Goal: Task Accomplishment & Management: Use online tool/utility

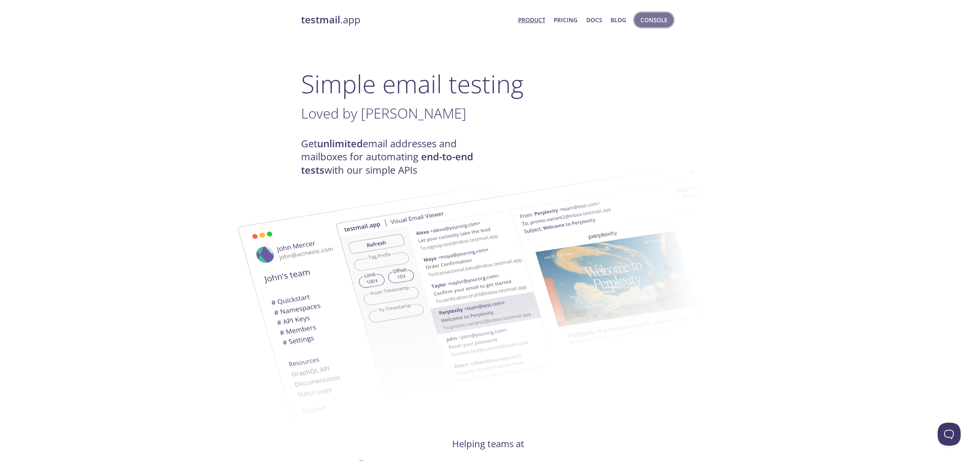
click at [655, 20] on span "Console" at bounding box center [653, 20] width 27 height 10
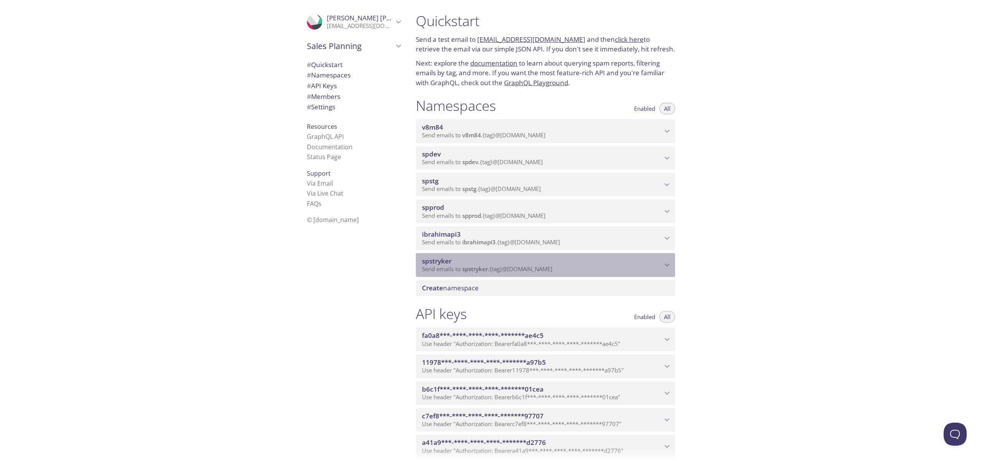
click at [586, 263] on span "spstryker" at bounding box center [542, 261] width 240 height 8
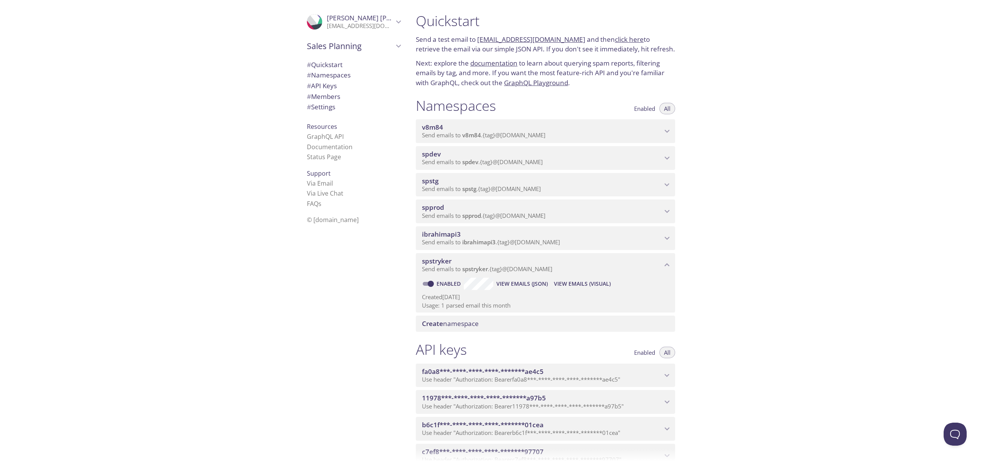
scroll to position [184, 0]
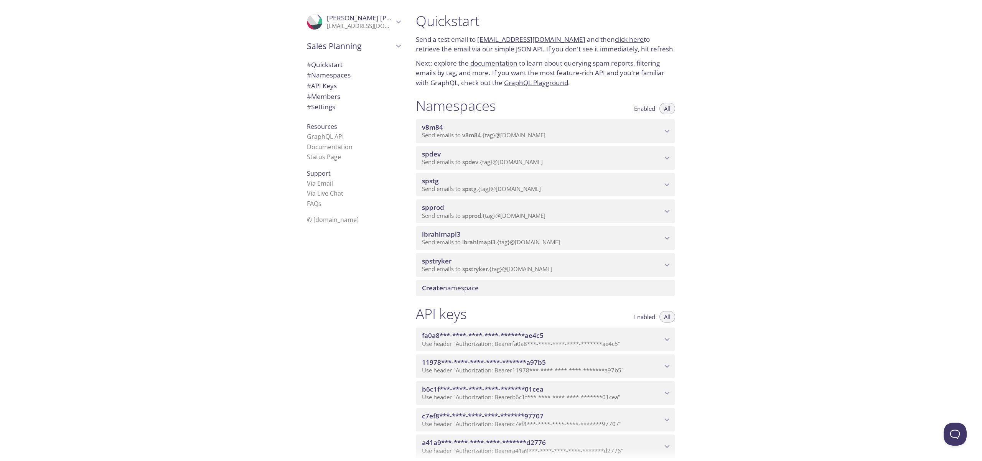
click at [666, 265] on icon "spstryker namespace" at bounding box center [667, 264] width 5 height 3
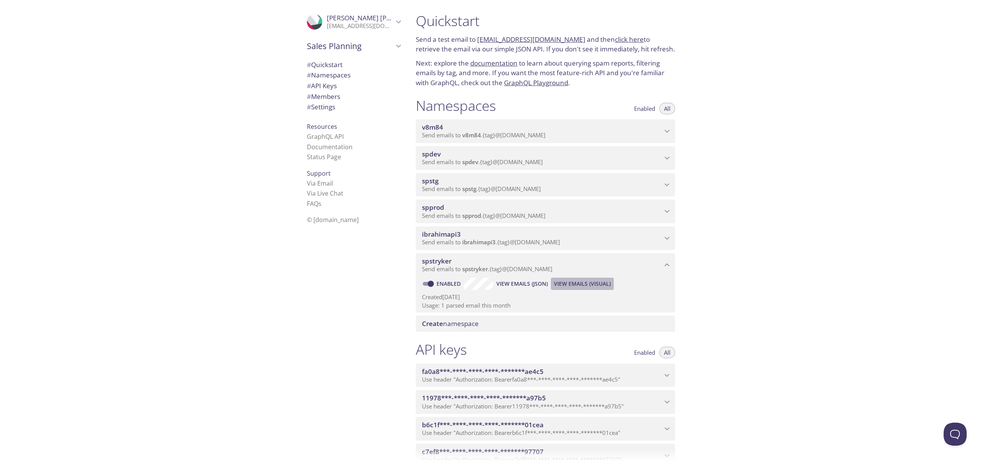
click at [581, 283] on span "View Emails (Visual)" at bounding box center [582, 283] width 57 height 9
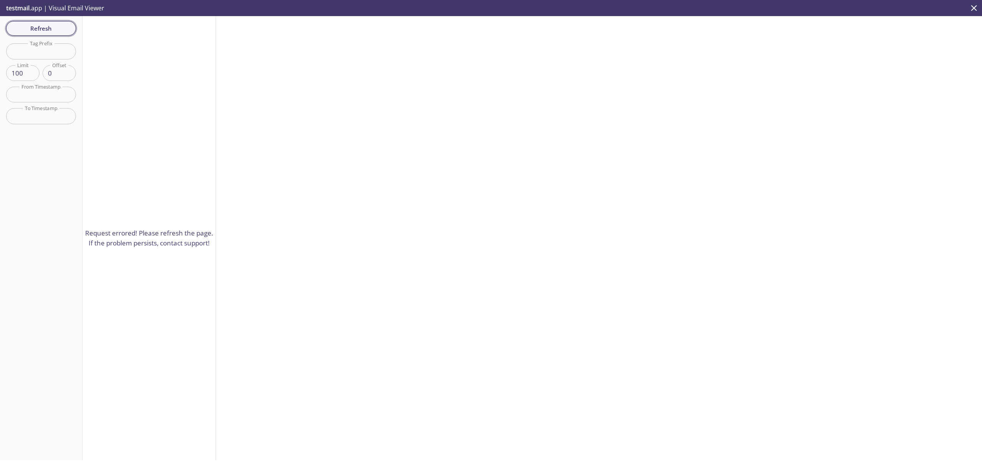
click at [49, 28] on span "Refresh" at bounding box center [41, 28] width 58 height 10
click at [140, 29] on span "Varicent invites you to administer an organization" at bounding box center [169, 31] width 161 height 8
